Goal: Navigation & Orientation: Find specific page/section

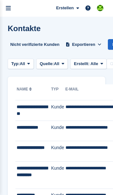
click at [9, 7] on icon "menu" at bounding box center [8, 8] width 5 height 6
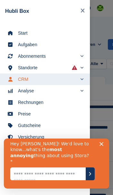
click at [21, 32] on span "Start" at bounding box center [49, 33] width 62 height 9
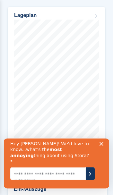
scroll to position [427, 0]
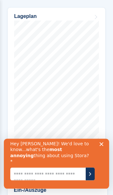
click at [85, 123] on link "Lageplan" at bounding box center [56, 91] width 97 height 167
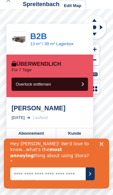
click at [104, 93] on div at bounding box center [94, 54] width 25 height 79
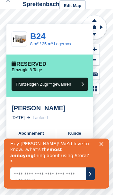
click at [104, 91] on div at bounding box center [94, 54] width 25 height 79
click at [104, 83] on div at bounding box center [94, 54] width 25 height 79
click at [103, 84] on div at bounding box center [94, 54] width 25 height 79
click at [100, 146] on div "Hey Stefano! We'd love to know...what's the most annoying thing about using Sto…" at bounding box center [56, 160] width 105 height 56
click at [103, 146] on polygon "Umfrage schließen" at bounding box center [101, 144] width 4 height 4
